Goal: Navigation & Orientation: Find specific page/section

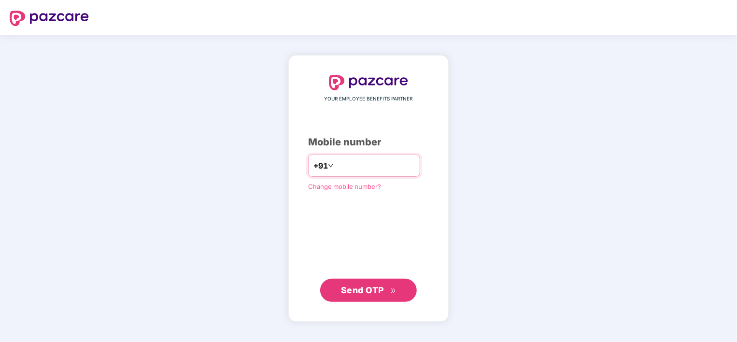
click at [336, 164] on input "**********" at bounding box center [375, 165] width 79 height 15
type input "**********"
click at [384, 296] on button "Send OTP" at bounding box center [368, 289] width 97 height 23
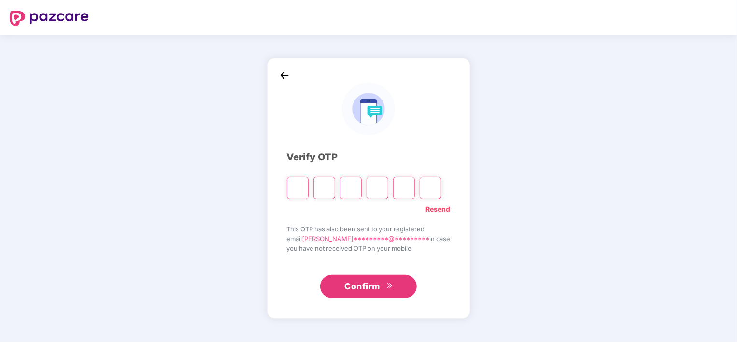
type input "*"
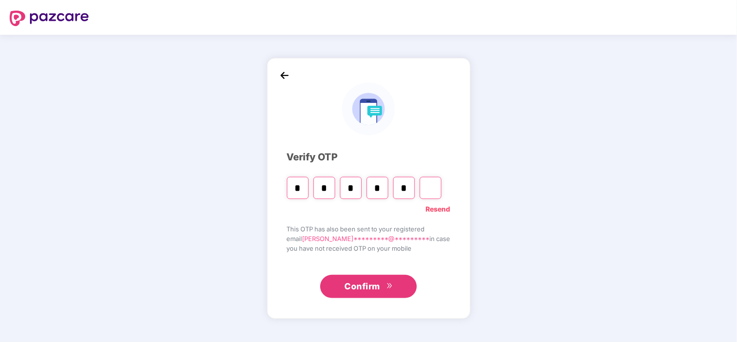
type input "*"
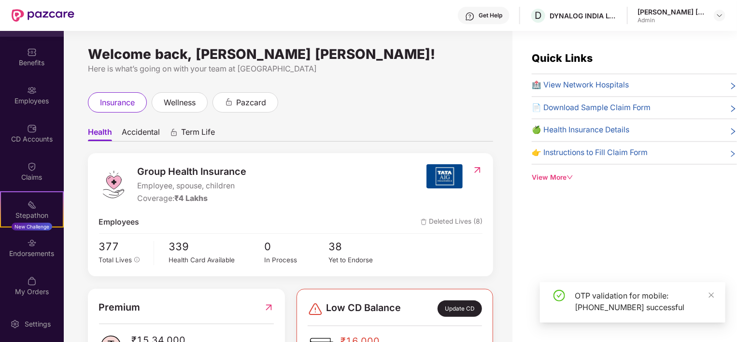
scroll to position [8, 0]
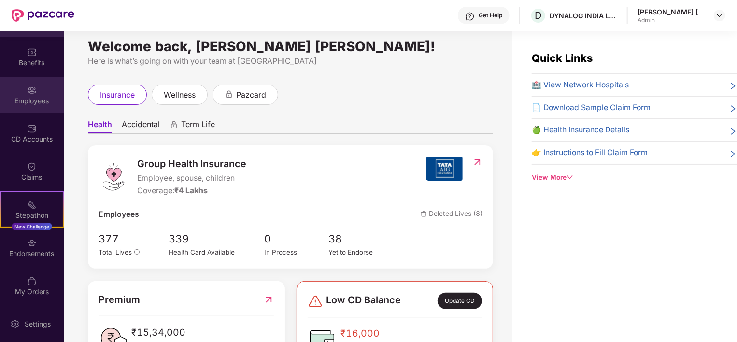
click at [33, 106] on div "Employees" at bounding box center [32, 95] width 64 height 36
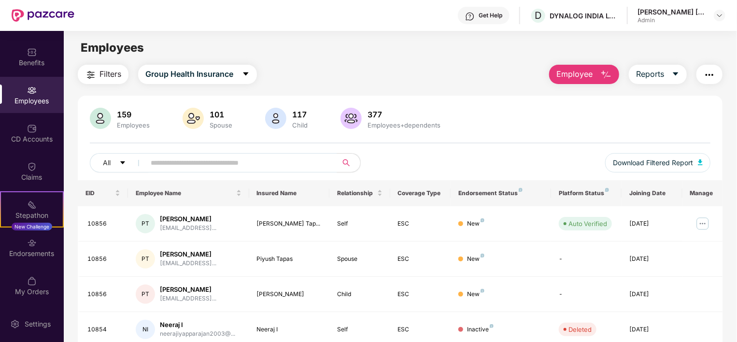
click at [664, 79] on span "Reports" at bounding box center [650, 74] width 28 height 12
click at [425, 42] on div "Employees" at bounding box center [400, 48] width 673 height 18
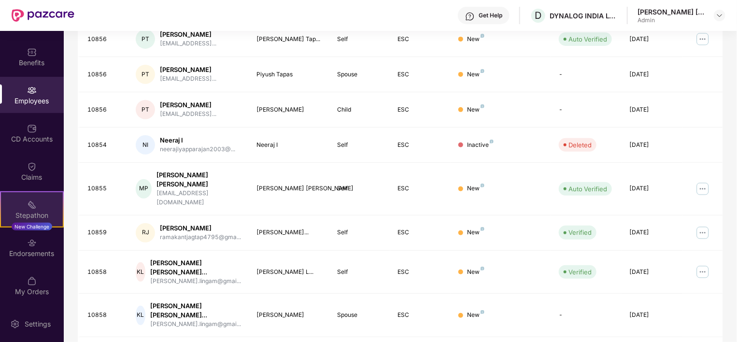
scroll to position [185, 0]
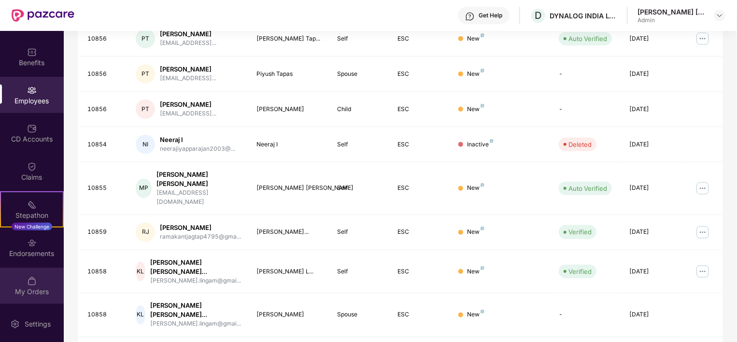
click at [52, 296] on div "My Orders" at bounding box center [32, 286] width 64 height 36
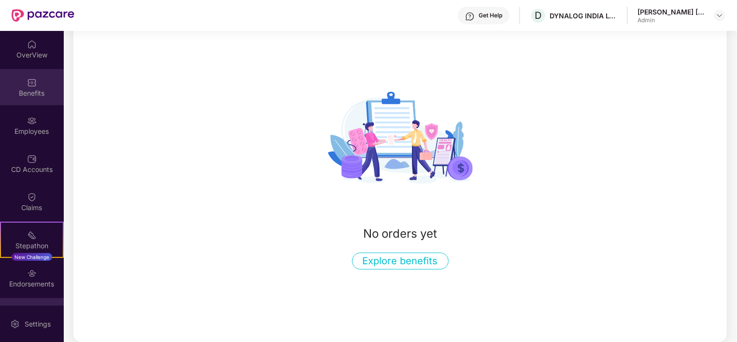
click at [20, 75] on div "Benefits" at bounding box center [32, 87] width 64 height 36
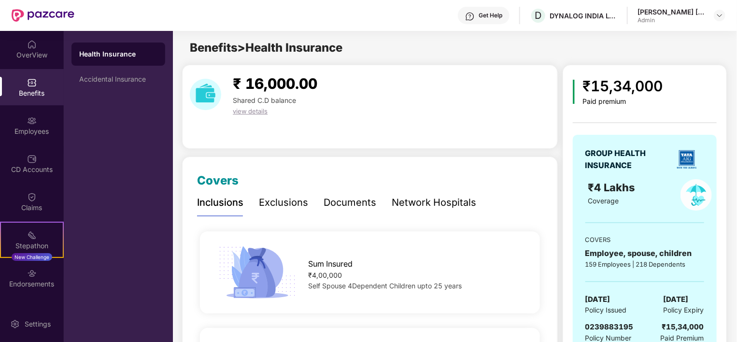
click at [31, 183] on div "OverView Benefits Employees CD Accounts Claims Stepathon New Challenge Endorsem…" at bounding box center [32, 168] width 64 height 275
click at [31, 191] on div at bounding box center [32, 196] width 10 height 10
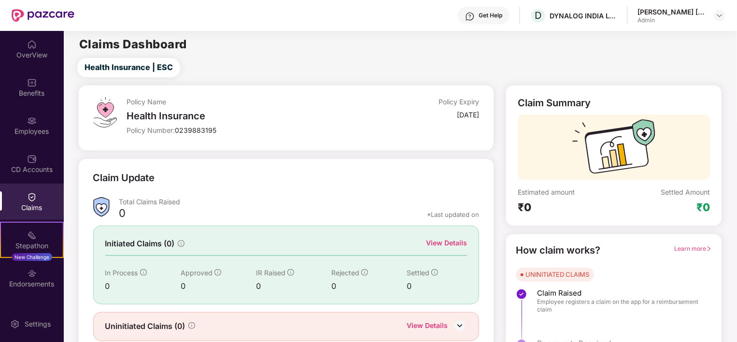
click at [560, 277] on div "UNINITIATED CLAIMS" at bounding box center [558, 275] width 64 height 10
click at [684, 14] on div "[PERSON_NAME] [PERSON_NAME]" at bounding box center [672, 11] width 68 height 9
click at [715, 14] on div at bounding box center [720, 16] width 12 height 12
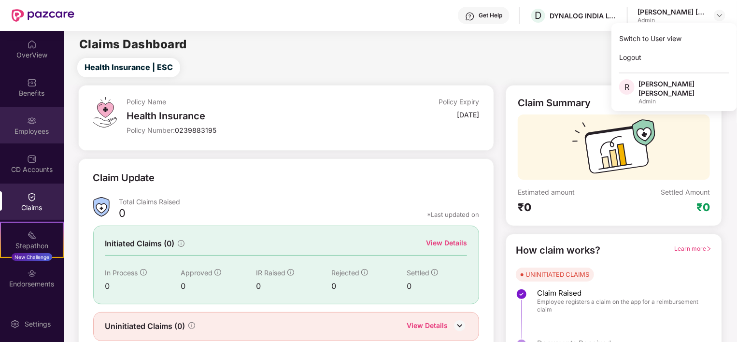
click at [33, 130] on div "Employees" at bounding box center [32, 132] width 64 height 10
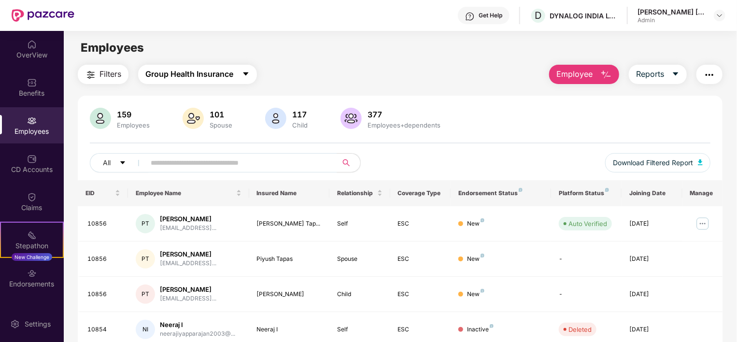
click at [202, 78] on span "Group Health Insurance" at bounding box center [189, 74] width 88 height 12
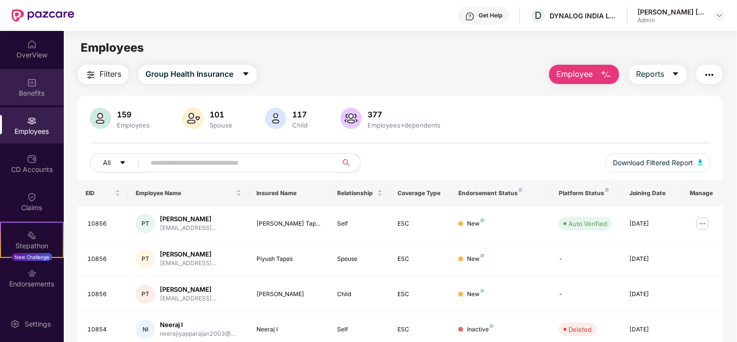
click at [46, 77] on div "Benefits" at bounding box center [32, 87] width 64 height 36
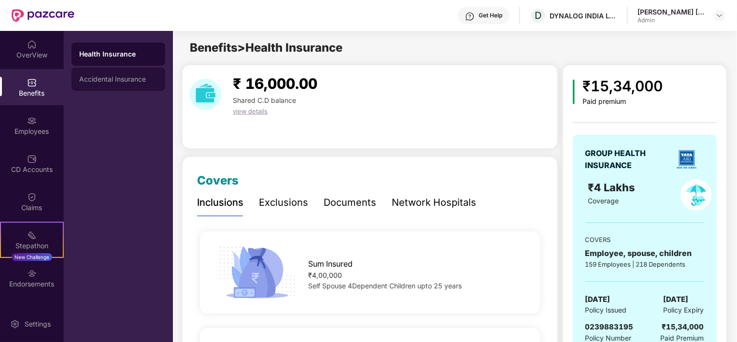
click at [113, 81] on div "Accidental Insurance" at bounding box center [118, 79] width 78 height 8
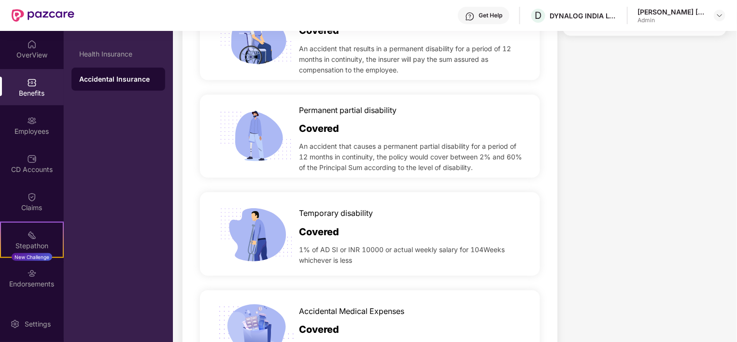
scroll to position [416, 0]
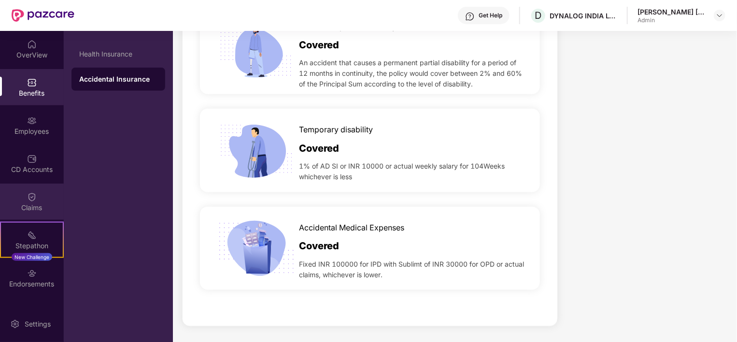
click at [57, 213] on div "Claims" at bounding box center [32, 202] width 64 height 36
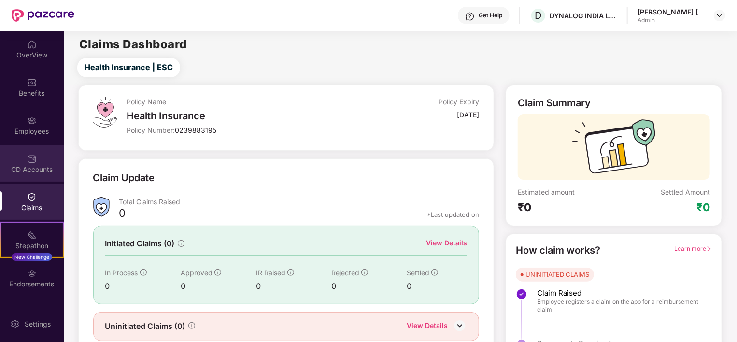
click at [20, 157] on div "CD Accounts" at bounding box center [32, 163] width 64 height 36
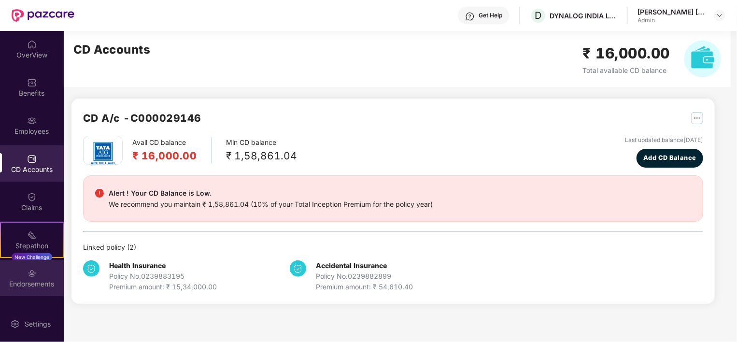
click at [27, 273] on img at bounding box center [32, 274] width 10 height 10
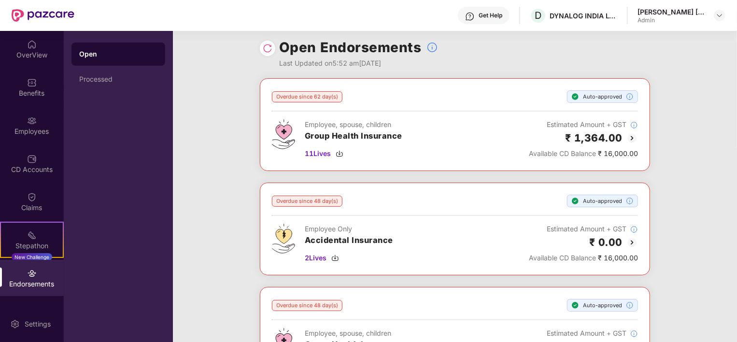
scroll to position [6, 0]
click at [561, 159] on div "Overdue since 62 day(s) Auto-approved Employee, spouse, children Group Health I…" at bounding box center [455, 124] width 390 height 93
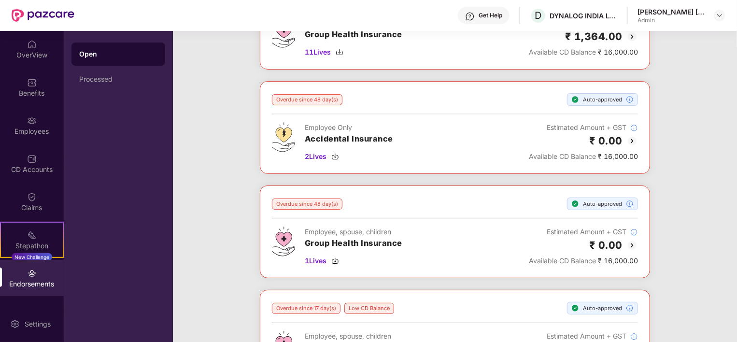
scroll to position [0, 0]
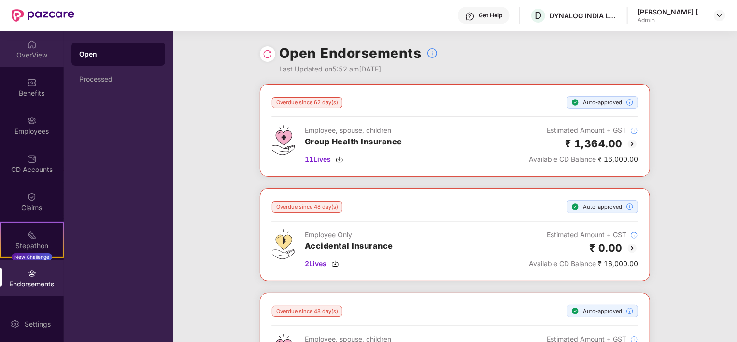
click at [15, 48] on div "OverView" at bounding box center [32, 49] width 64 height 36
